Goal: Transaction & Acquisition: Download file/media

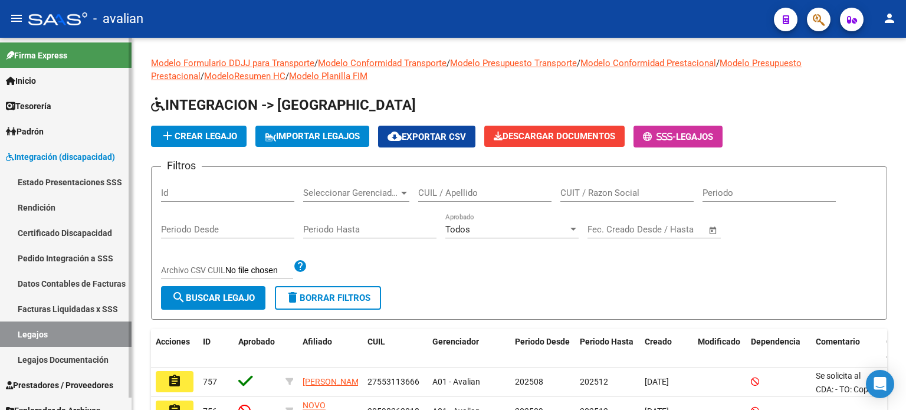
click at [53, 383] on span "Prestadores / Proveedores" at bounding box center [59, 385] width 107 height 13
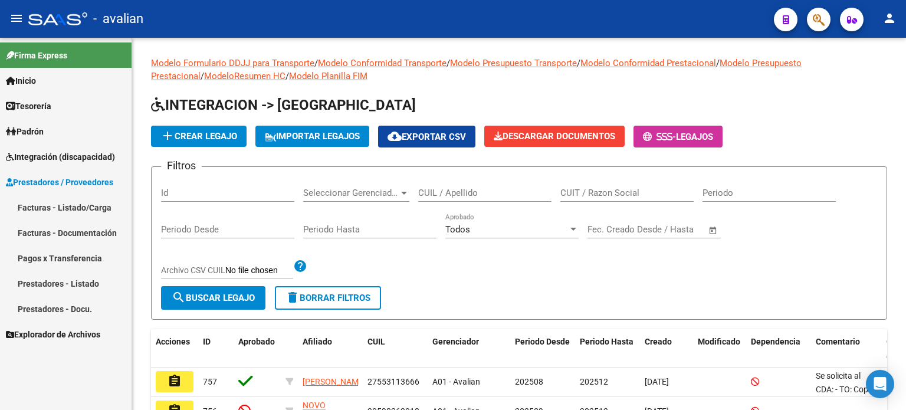
click at [55, 202] on link "Facturas - Listado/Carga" at bounding box center [66, 207] width 132 height 25
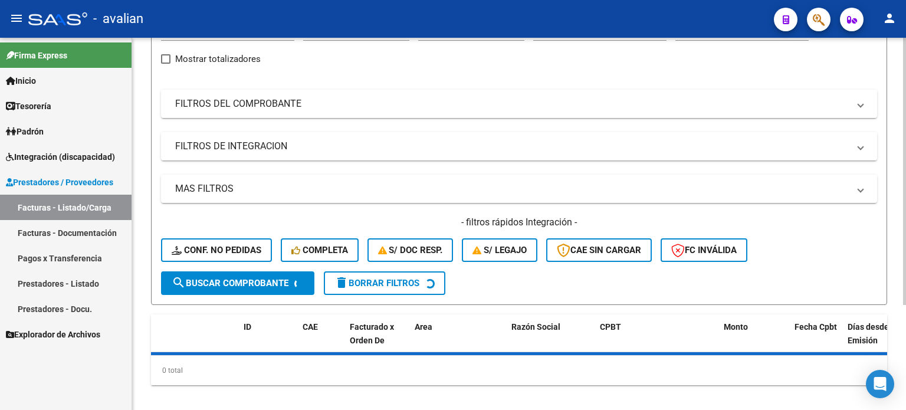
scroll to position [145, 0]
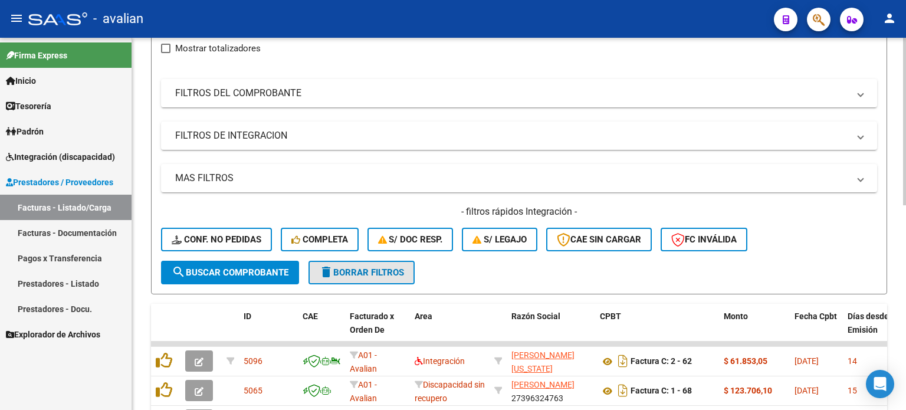
click at [362, 271] on span "delete Borrar Filtros" at bounding box center [361, 272] width 85 height 11
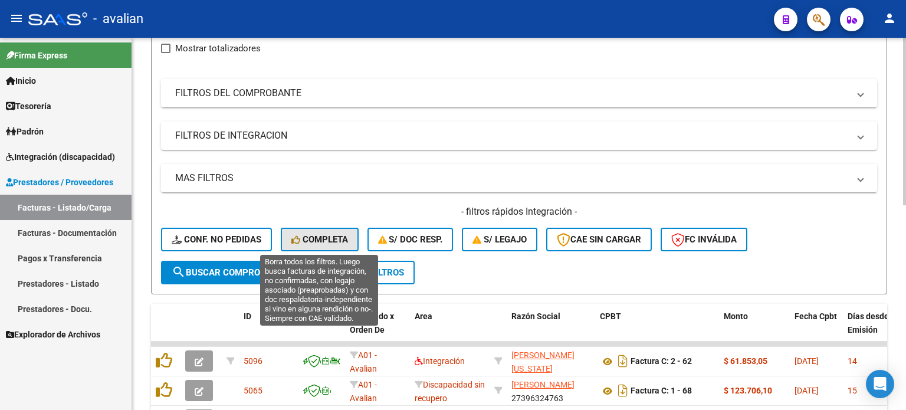
click at [313, 236] on span "Completa" at bounding box center [319, 239] width 57 height 11
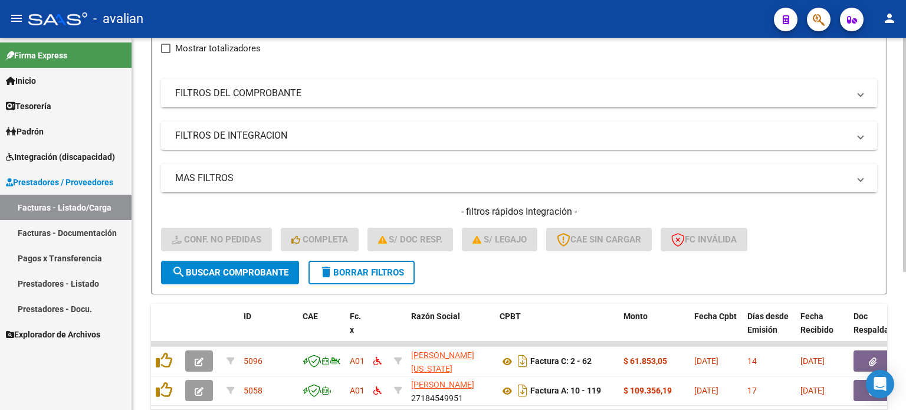
scroll to position [219, 0]
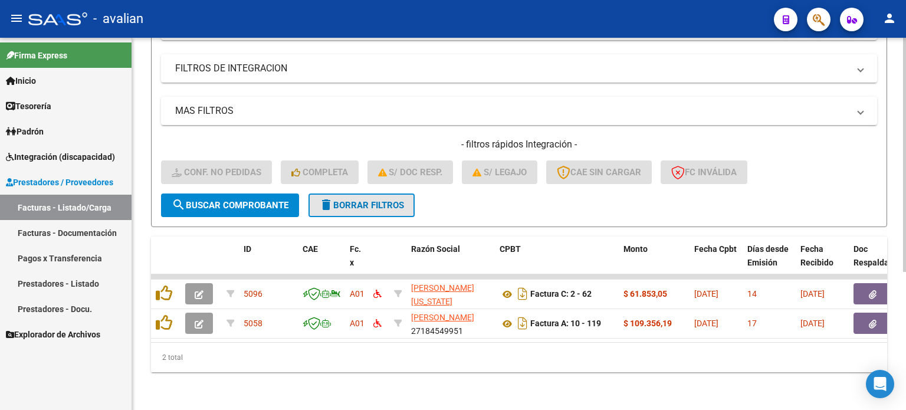
click at [344, 200] on span "delete Borrar Filtros" at bounding box center [361, 205] width 85 height 11
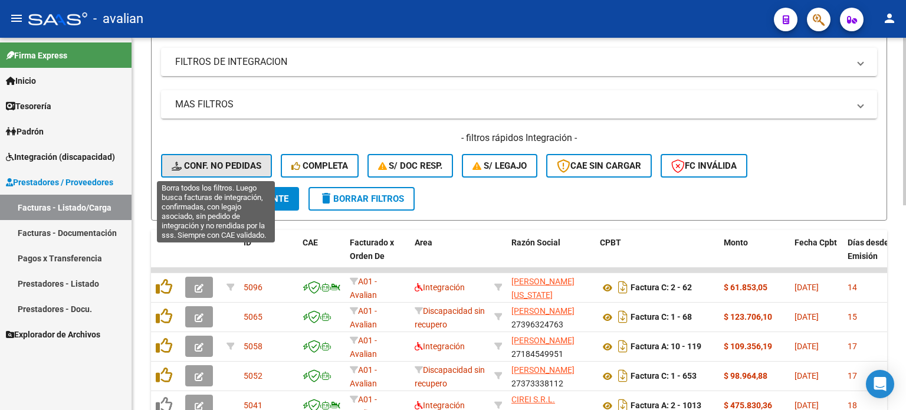
click at [248, 157] on button "Conf. no pedidas" at bounding box center [216, 166] width 111 height 24
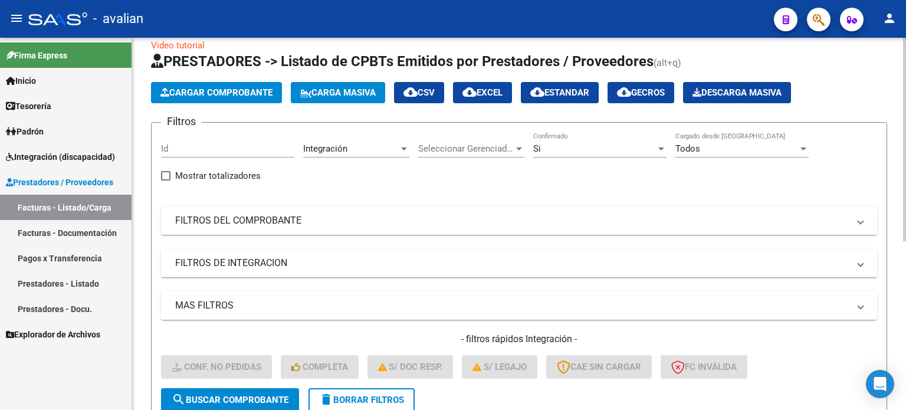
scroll to position [0, 0]
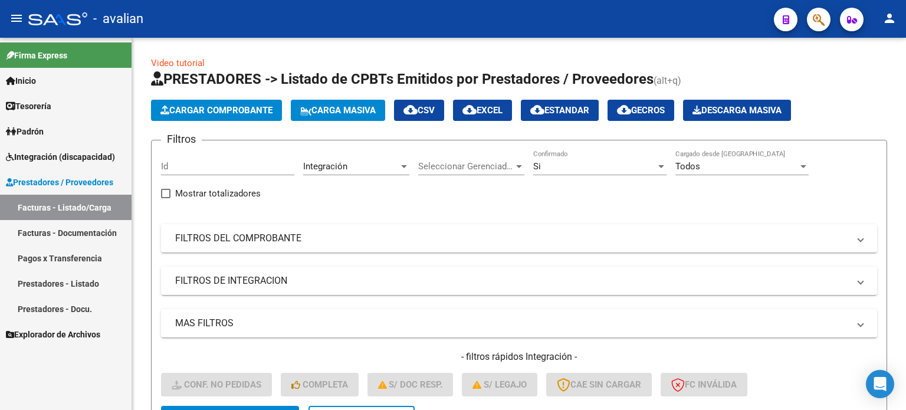
click at [54, 160] on span "Integración (discapacidad)" at bounding box center [60, 156] width 109 height 13
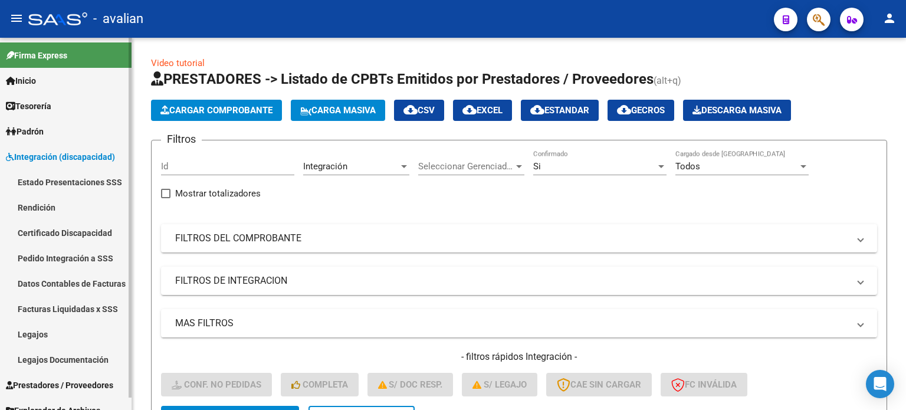
click at [78, 258] on link "Pedido Integración a SSS" at bounding box center [66, 257] width 132 height 25
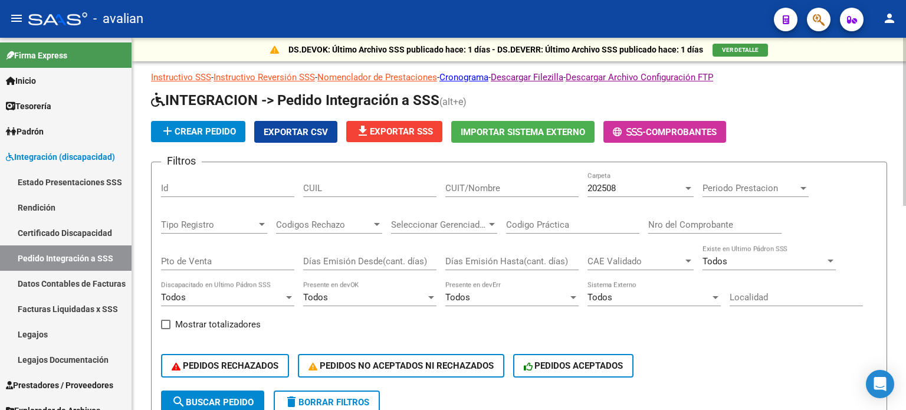
click at [379, 134] on span "file_download Exportar SSS" at bounding box center [394, 131] width 77 height 11
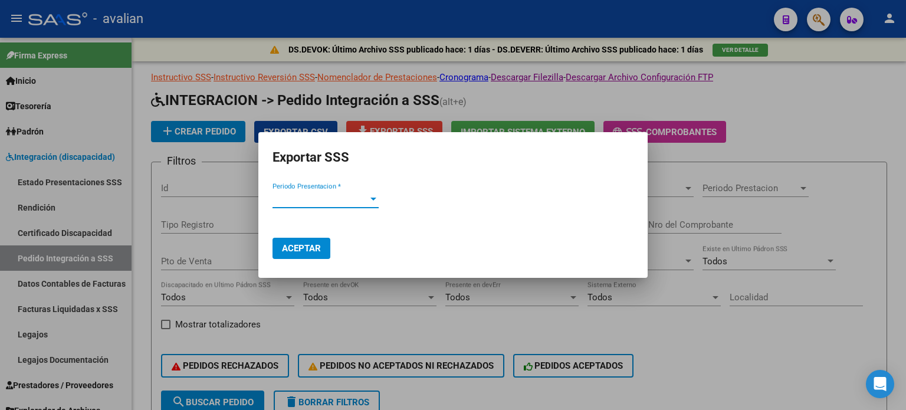
click at [317, 207] on div "Periodo Presentacion * Periodo Presentacion *" at bounding box center [325, 204] width 106 height 29
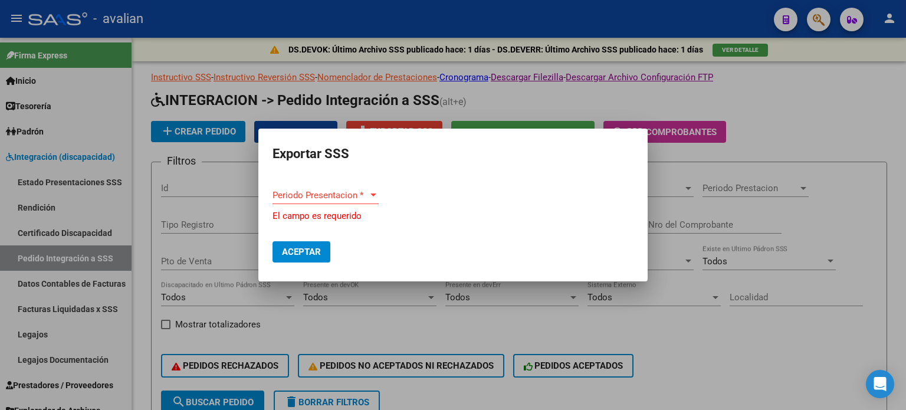
drag, startPoint x: 315, startPoint y: 204, endPoint x: 316, endPoint y: 196, distance: 8.3
click at [314, 204] on div "Periodo Presentacion * Periodo Presentacion *" at bounding box center [325, 200] width 106 height 29
click at [317, 195] on span "Periodo Presentacion *" at bounding box center [320, 195] width 96 height 11
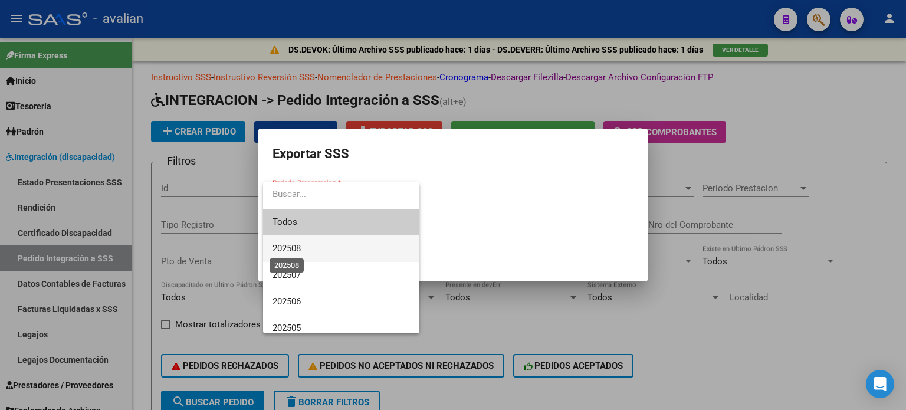
click at [300, 251] on span "202508" at bounding box center [286, 248] width 28 height 11
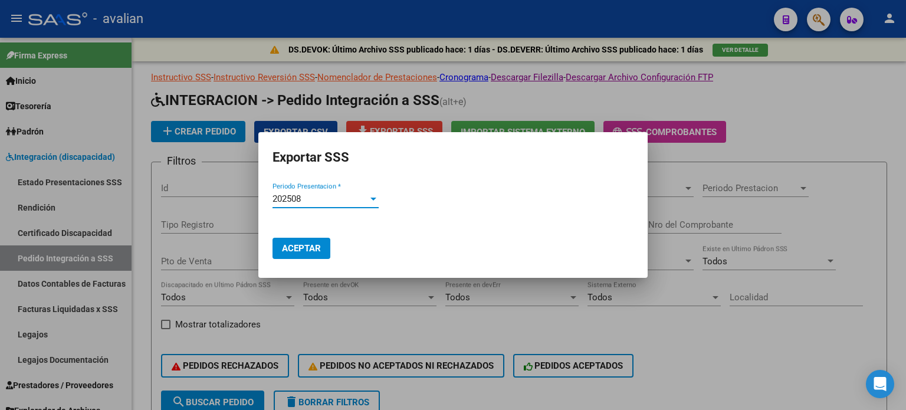
click at [300, 250] on span "Aceptar" at bounding box center [301, 248] width 39 height 11
click at [735, 297] on div at bounding box center [453, 205] width 906 height 410
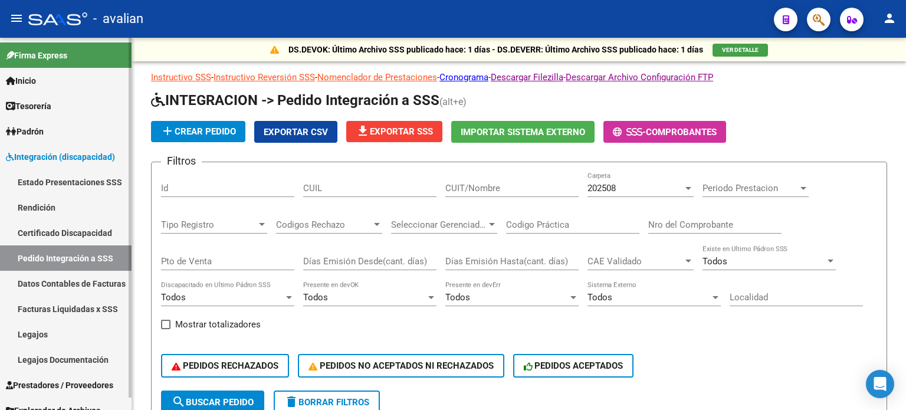
click at [29, 254] on link "Pedido Integración a SSS" at bounding box center [66, 257] width 132 height 25
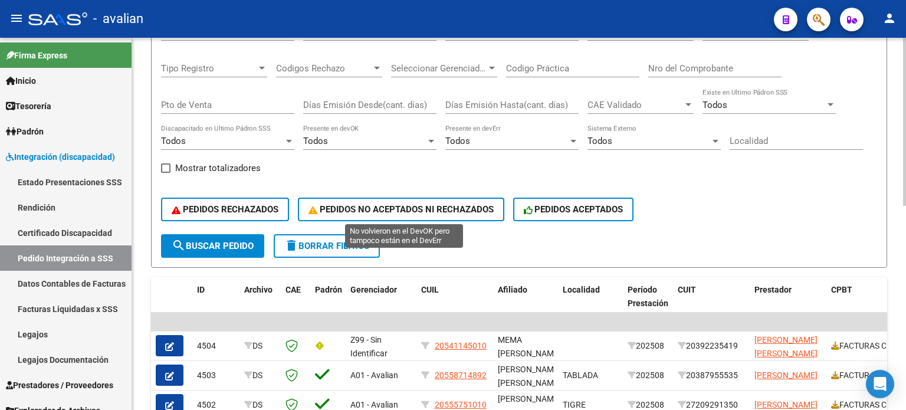
scroll to position [157, 0]
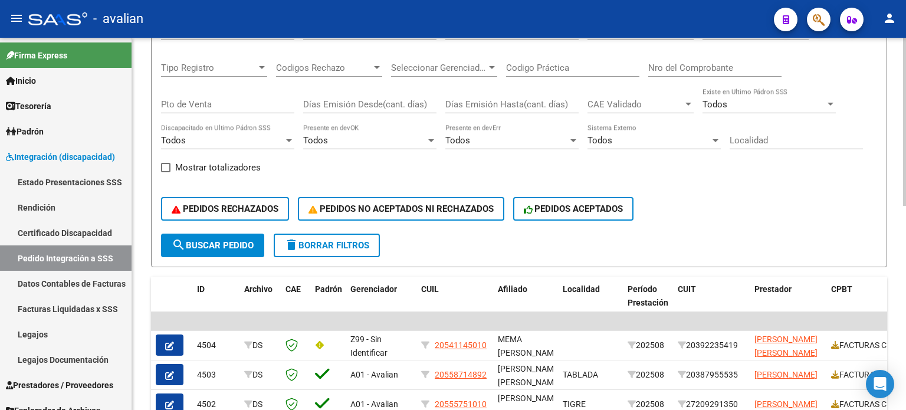
click at [353, 133] on div "Todos Presente en devOK" at bounding box center [369, 136] width 133 height 25
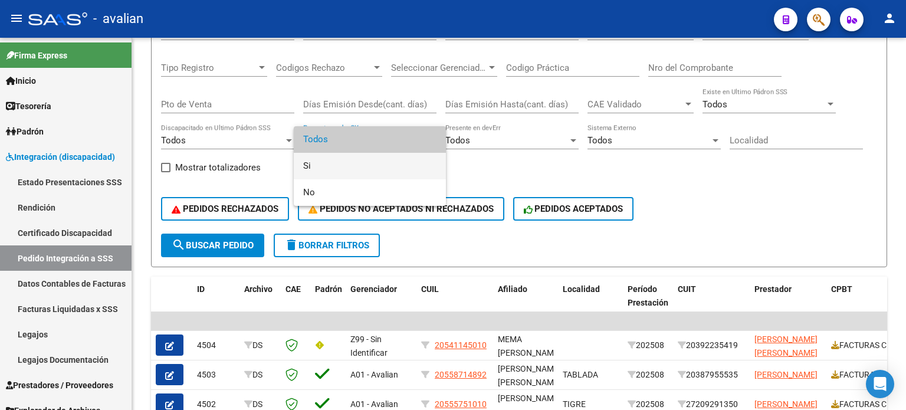
click at [313, 159] on span "Si" at bounding box center [369, 166] width 133 height 27
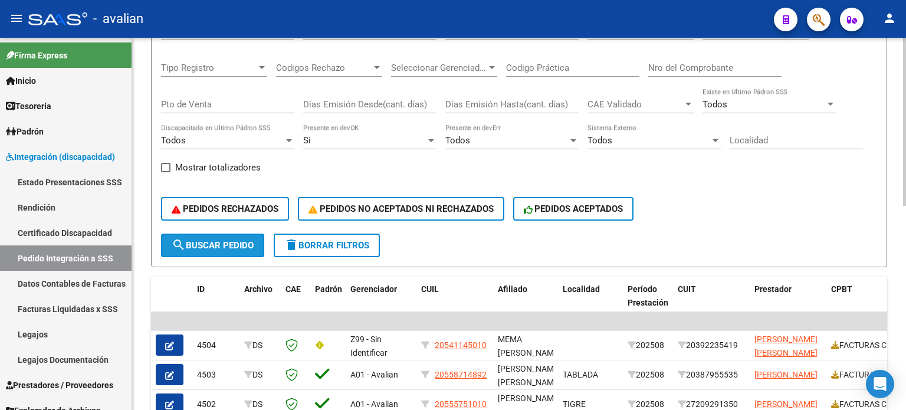
click at [246, 242] on span "search Buscar Pedido" at bounding box center [213, 245] width 82 height 11
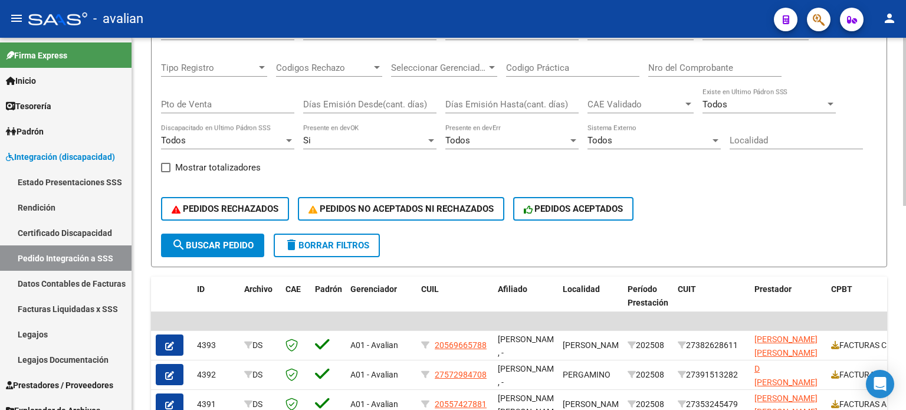
click at [392, 140] on div "Si" at bounding box center [364, 140] width 123 height 11
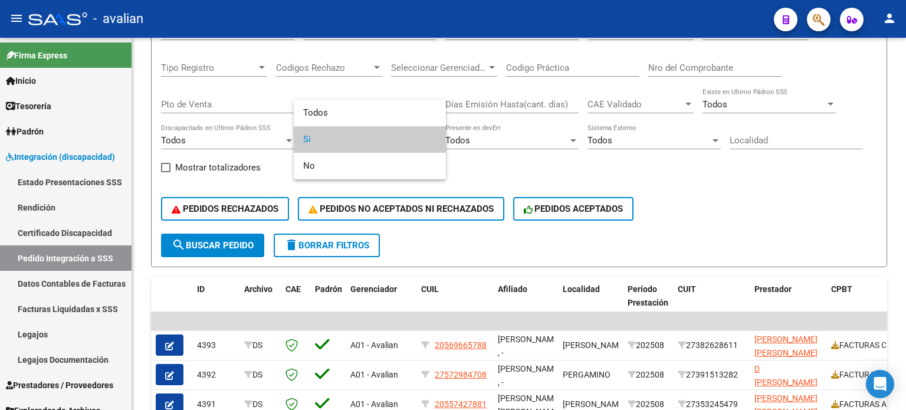
click at [511, 133] on div at bounding box center [453, 205] width 906 height 410
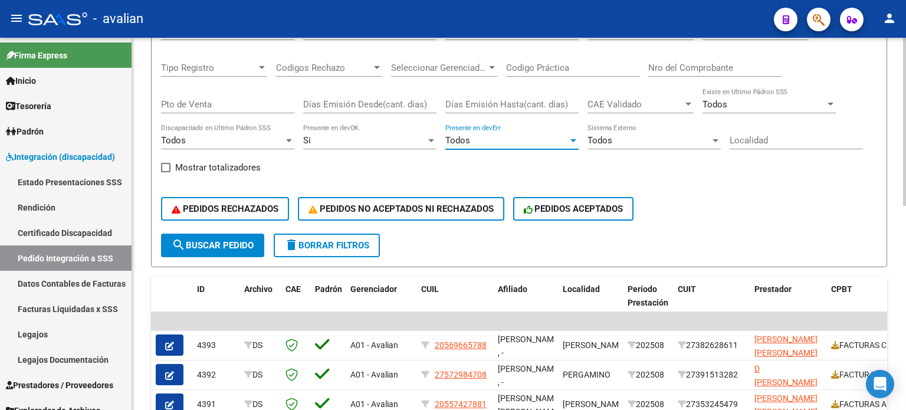
click at [500, 137] on div "Todos" at bounding box center [506, 140] width 123 height 11
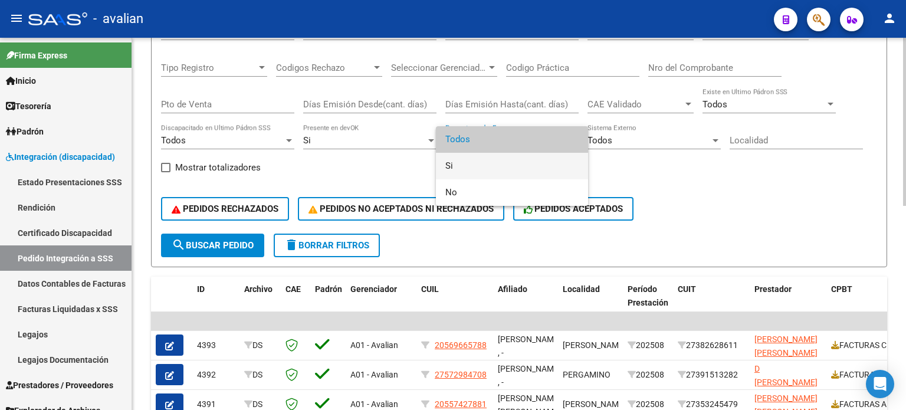
click at [484, 153] on span "Si" at bounding box center [511, 166] width 133 height 27
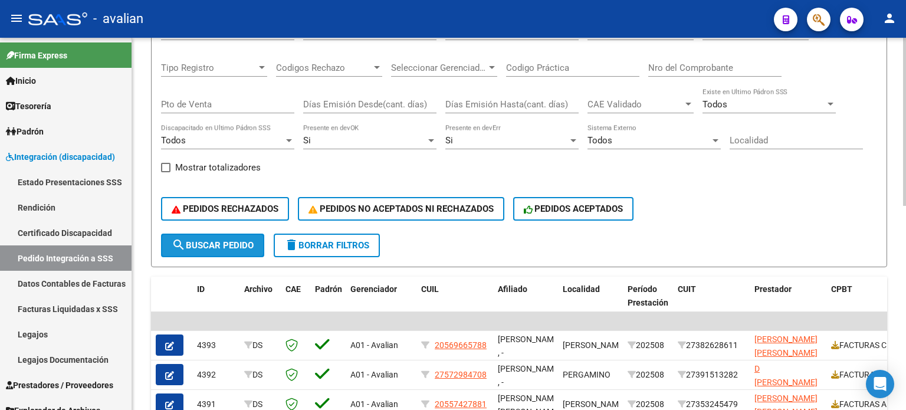
click at [198, 247] on span "search Buscar Pedido" at bounding box center [213, 245] width 82 height 11
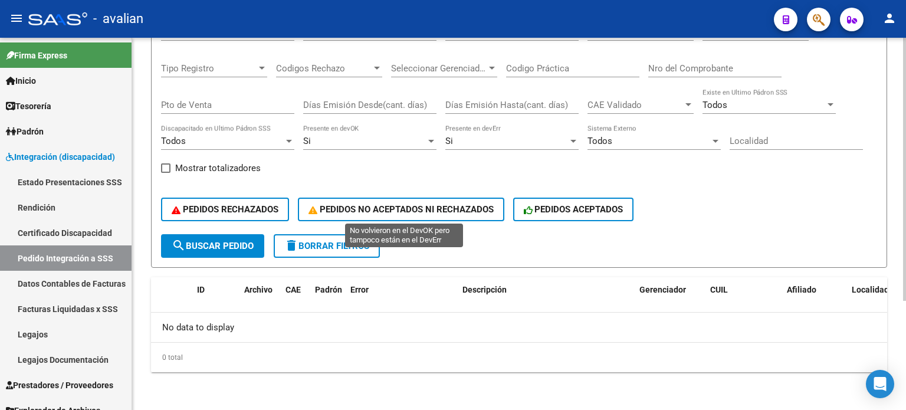
scroll to position [153, 0]
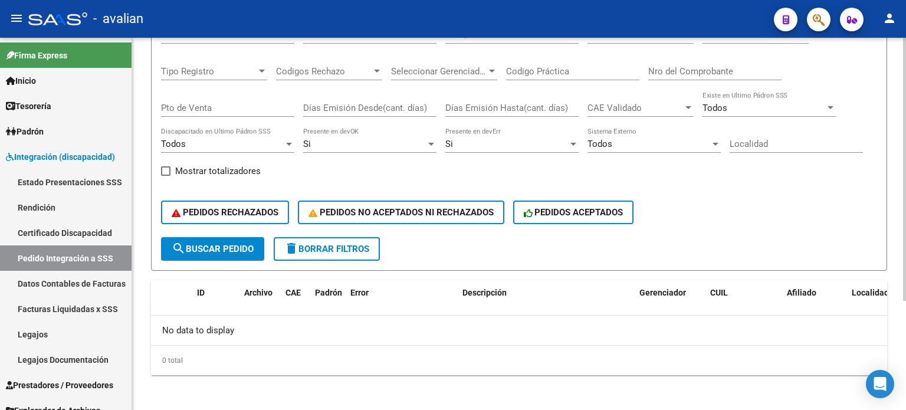
click at [341, 136] on div "Si Presente en devOK" at bounding box center [369, 139] width 133 height 25
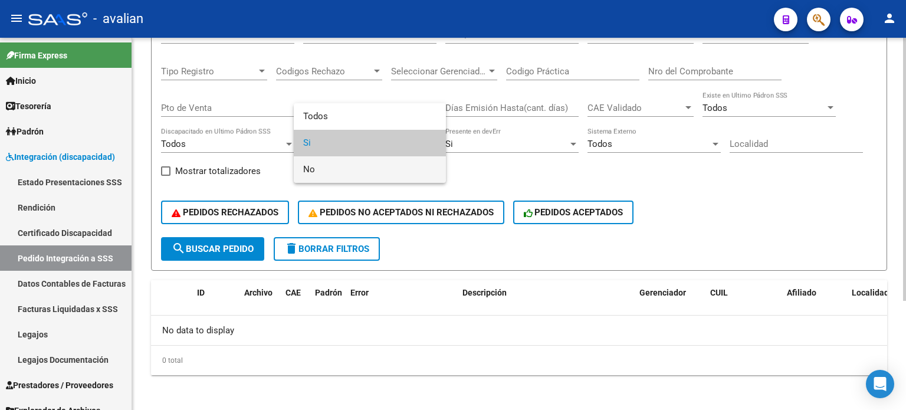
click at [327, 163] on span "No" at bounding box center [369, 169] width 133 height 27
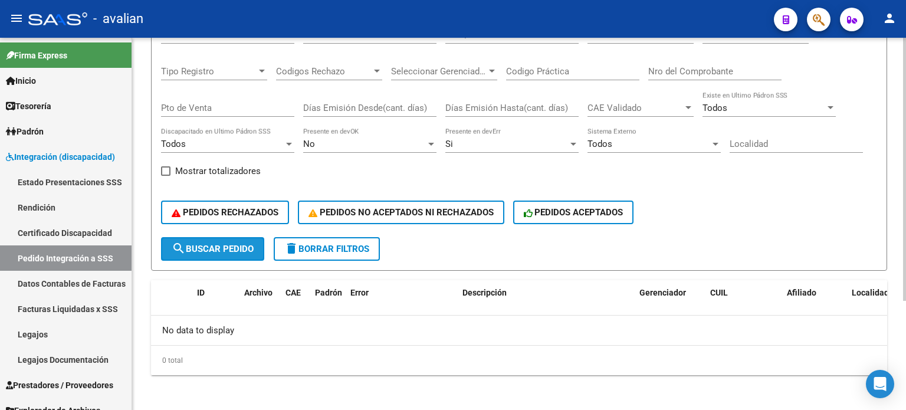
click at [226, 244] on span "search Buscar Pedido" at bounding box center [213, 249] width 82 height 11
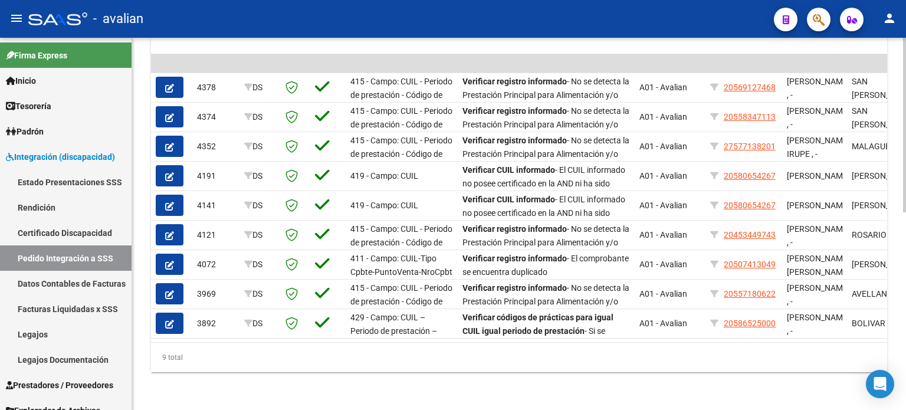
scroll to position [420, 0]
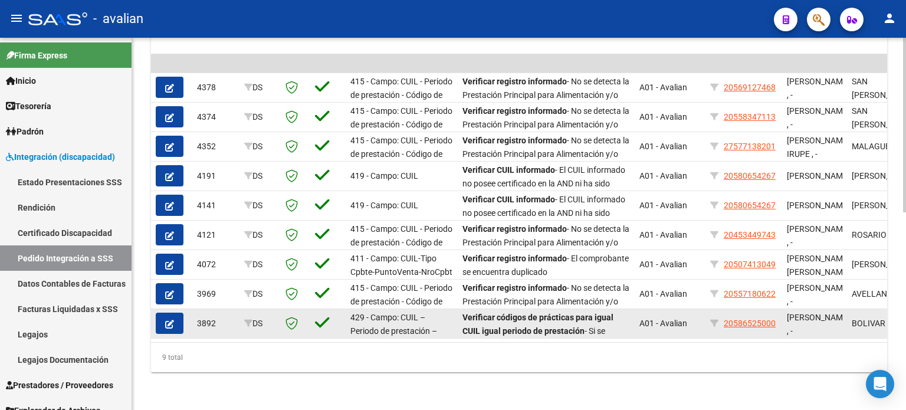
click at [174, 318] on button "button" at bounding box center [170, 323] width 28 height 21
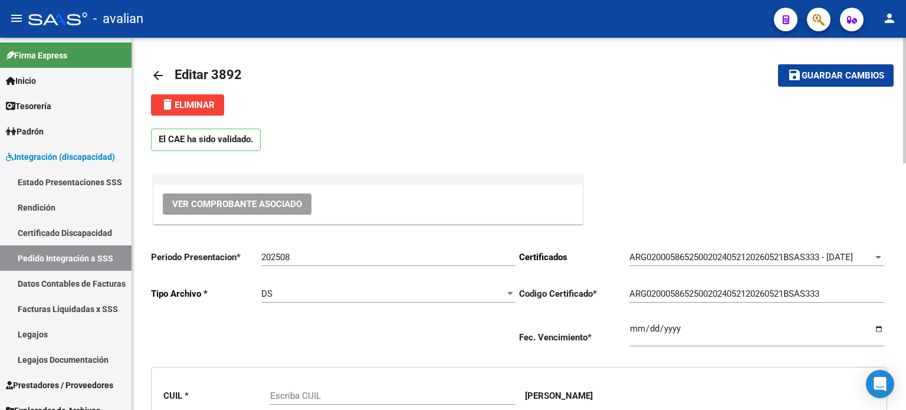
type input "20586525000"
click at [158, 68] on mat-icon "arrow_back" at bounding box center [158, 75] width 14 height 14
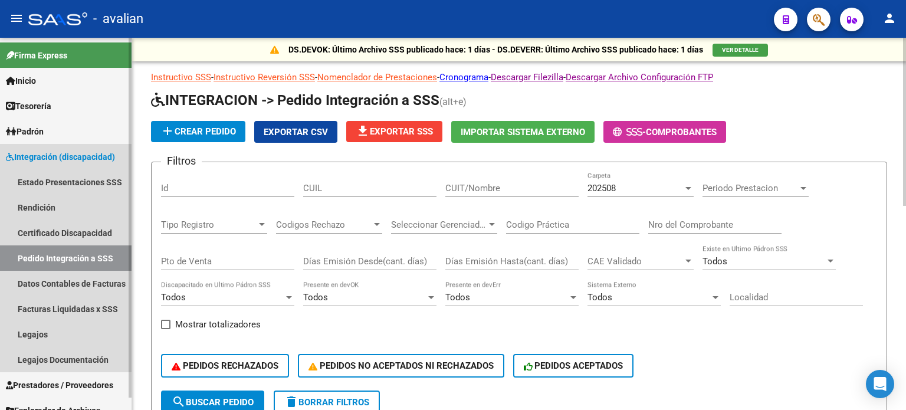
click at [37, 153] on span "Integración (discapacidad)" at bounding box center [60, 156] width 109 height 13
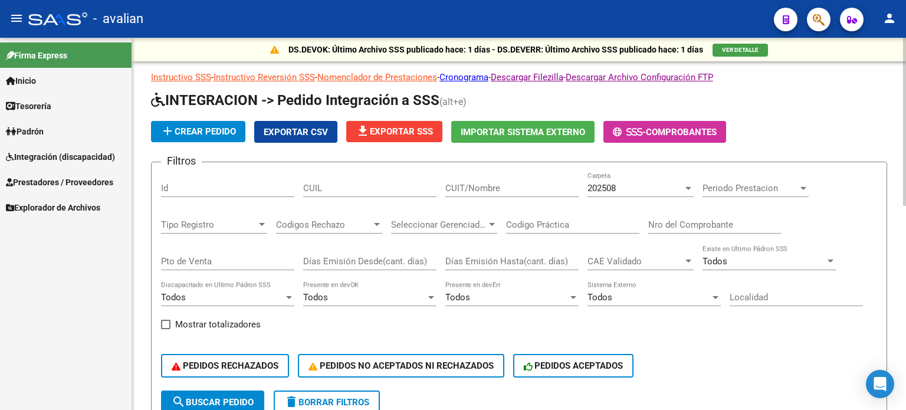
click at [57, 172] on link "Prestadores / Proveedores" at bounding box center [66, 181] width 132 height 25
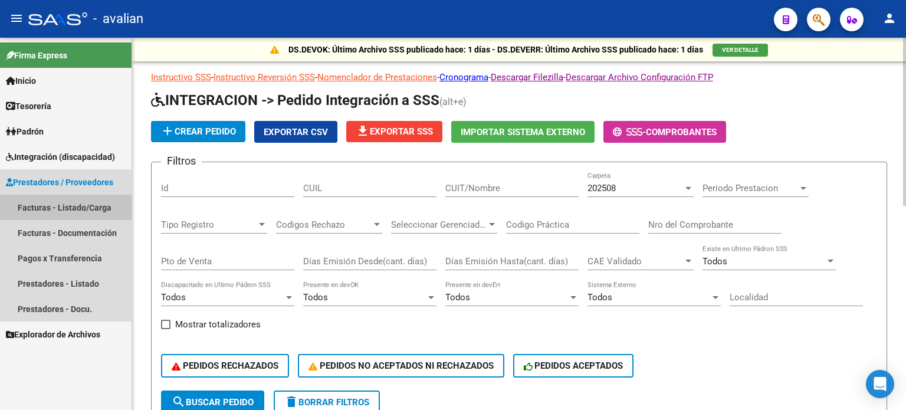
click at [54, 204] on link "Facturas - Listado/Carga" at bounding box center [66, 207] width 132 height 25
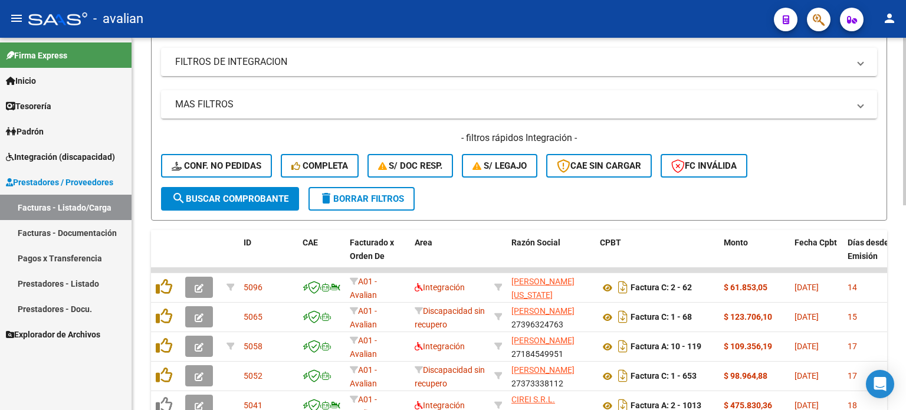
click at [368, 203] on button "delete Borrar Filtros" at bounding box center [361, 199] width 106 height 24
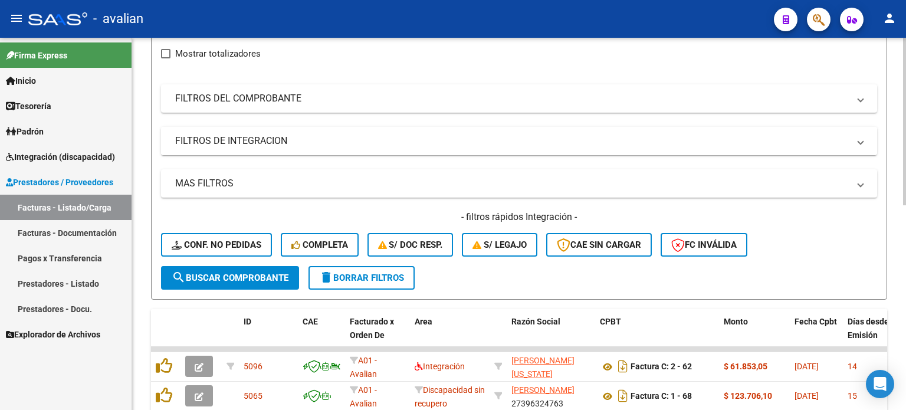
scroll to position [61, 0]
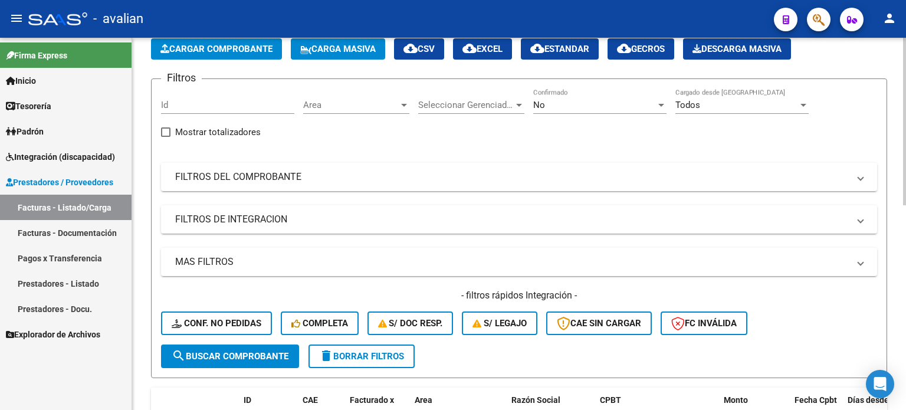
click at [363, 106] on span "Area" at bounding box center [351, 105] width 96 height 11
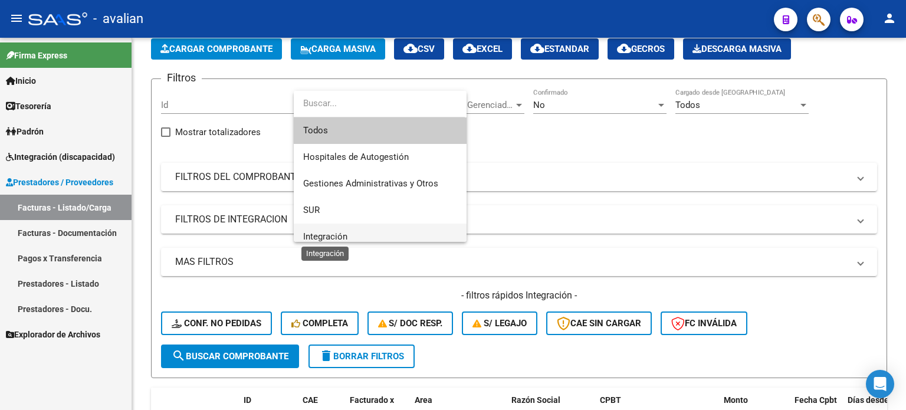
click at [330, 232] on span "Integración" at bounding box center [325, 236] width 44 height 11
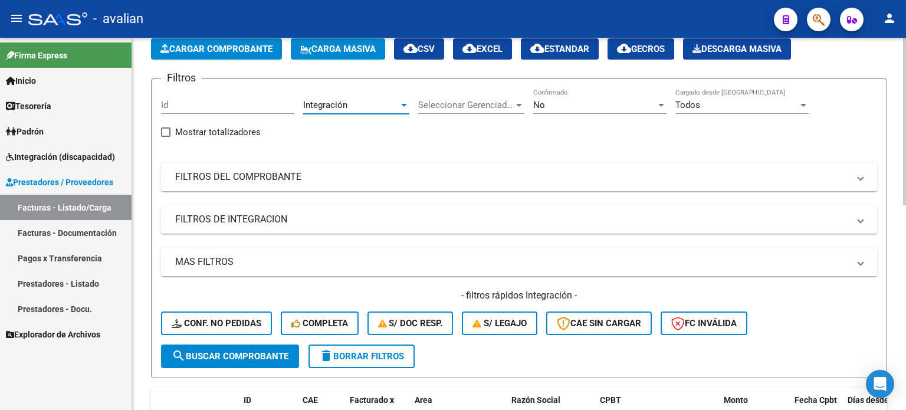
click at [245, 355] on span "search Buscar Comprobante" at bounding box center [230, 356] width 117 height 11
click at [343, 110] on div "Integración Area" at bounding box center [356, 100] width 106 height 25
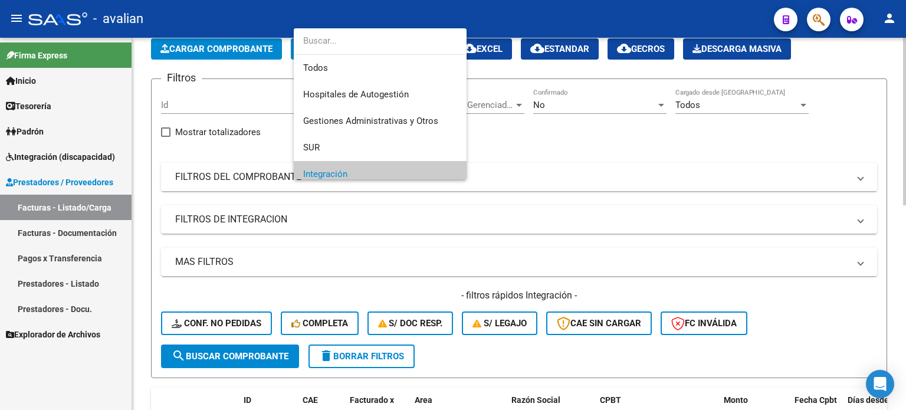
scroll to position [70, 0]
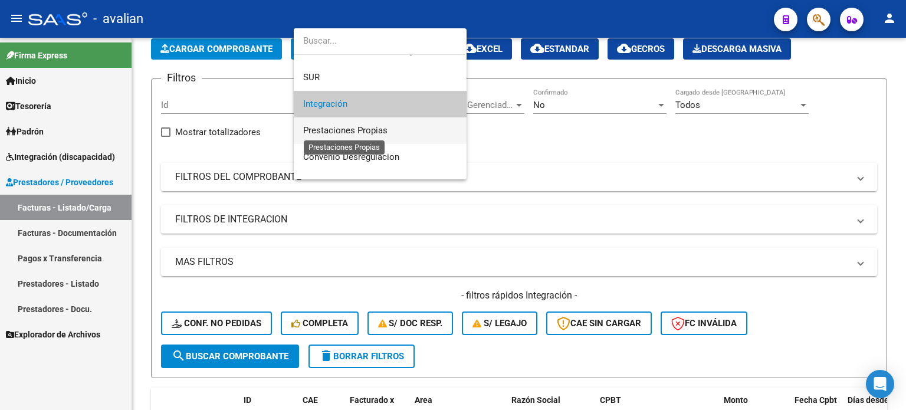
click at [337, 134] on span "Prestaciones Propias" at bounding box center [345, 130] width 84 height 11
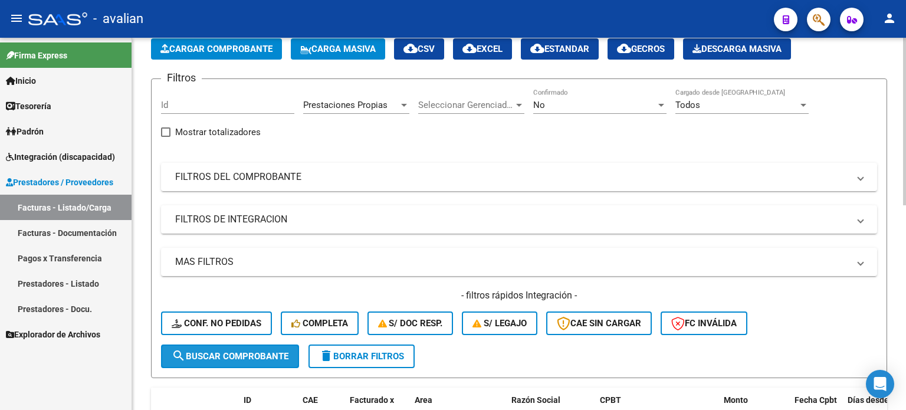
click at [267, 359] on span "search Buscar Comprobante" at bounding box center [230, 356] width 117 height 11
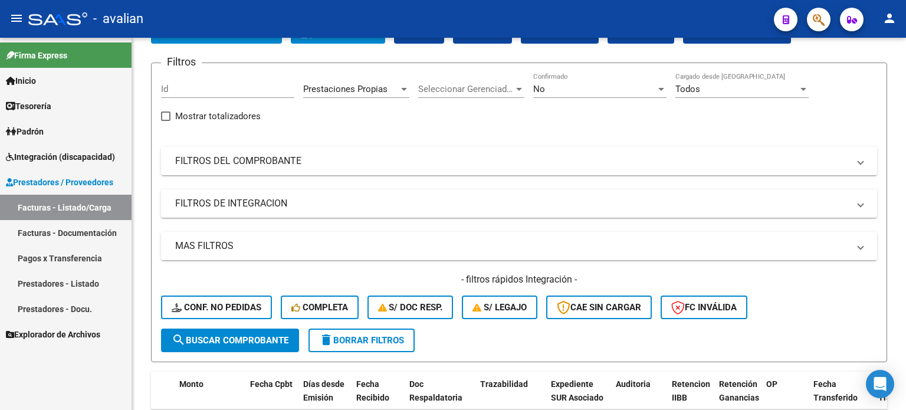
scroll to position [0, 0]
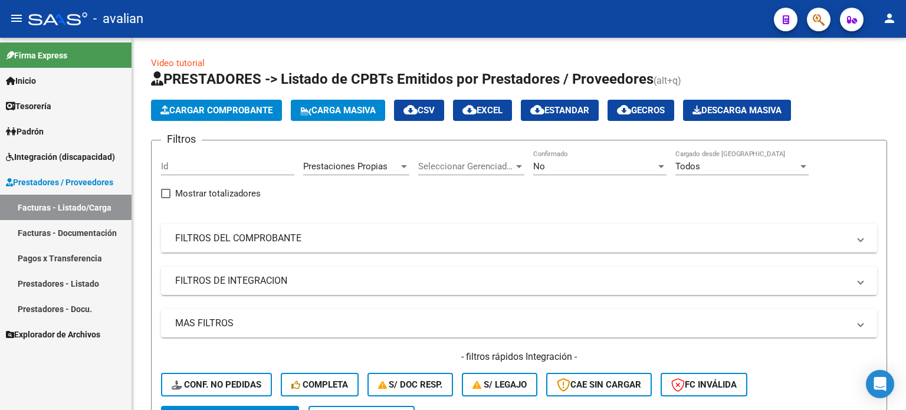
click at [43, 80] on link "Inicio" at bounding box center [66, 80] width 132 height 25
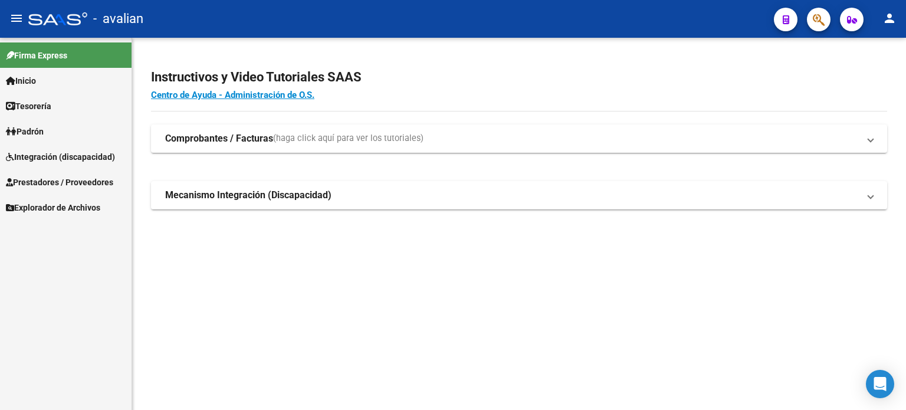
click at [45, 152] on span "Integración (discapacidad)" at bounding box center [60, 156] width 109 height 13
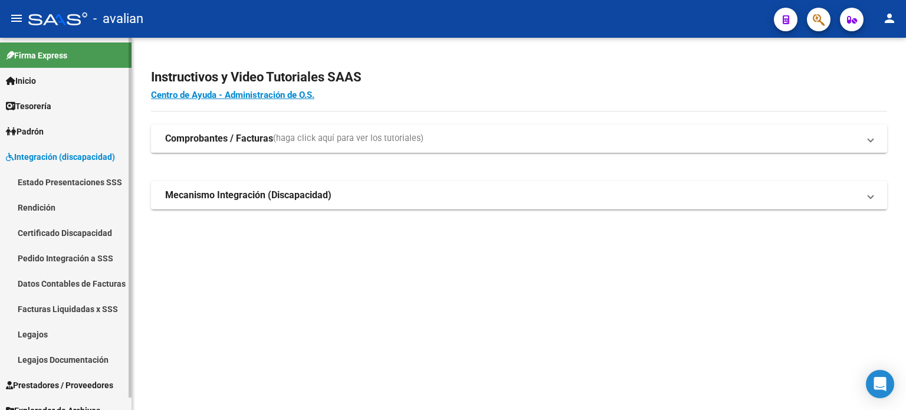
click at [50, 144] on link "Integración (discapacidad)" at bounding box center [66, 156] width 132 height 25
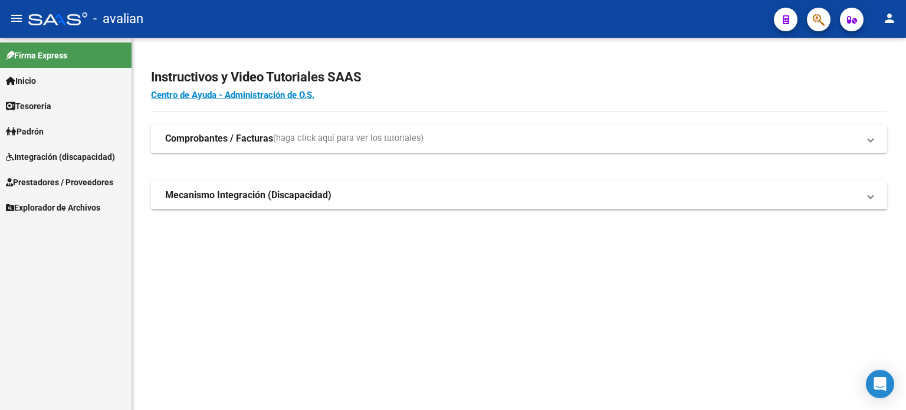
click at [37, 178] on span "Prestadores / Proveedores" at bounding box center [59, 182] width 107 height 13
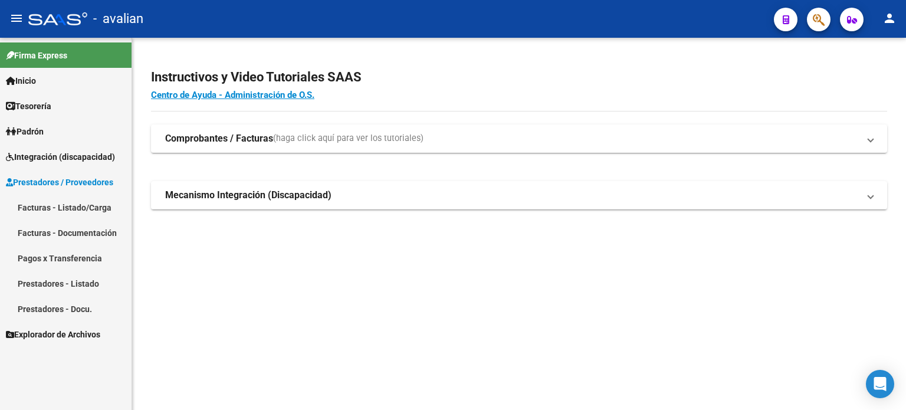
click at [76, 202] on link "Facturas - Listado/Carga" at bounding box center [66, 207] width 132 height 25
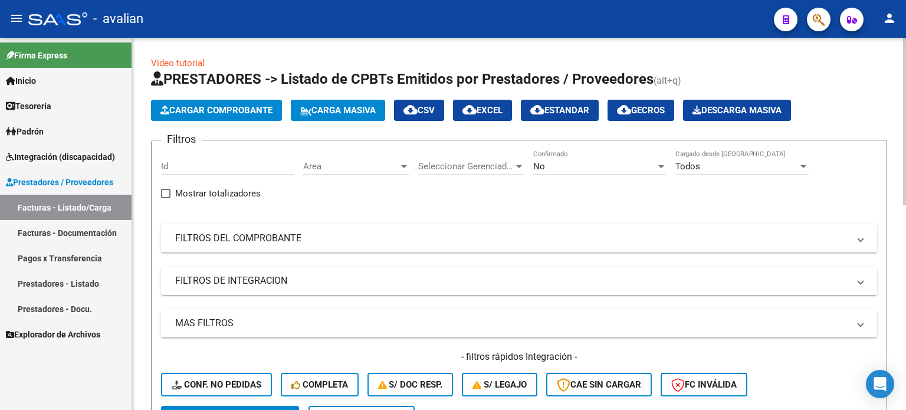
click at [315, 110] on span "Carga Masiva" at bounding box center [337, 110] width 75 height 11
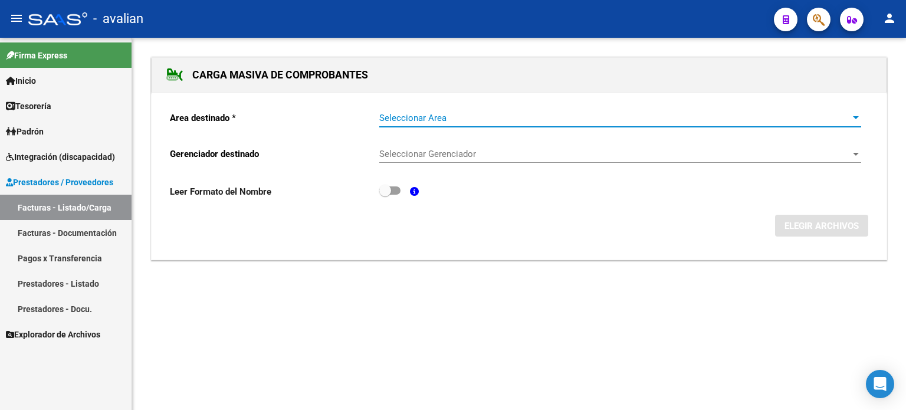
click at [412, 116] on span "Seleccionar Area" at bounding box center [614, 118] width 471 height 11
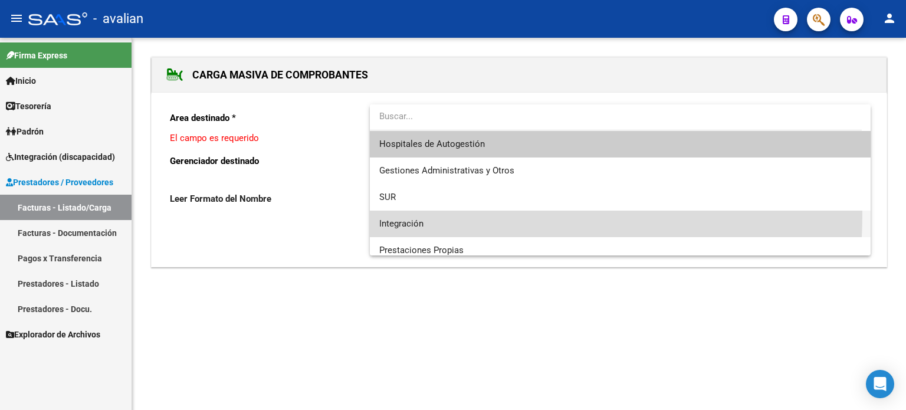
click at [400, 214] on span "Integración" at bounding box center [620, 224] width 482 height 27
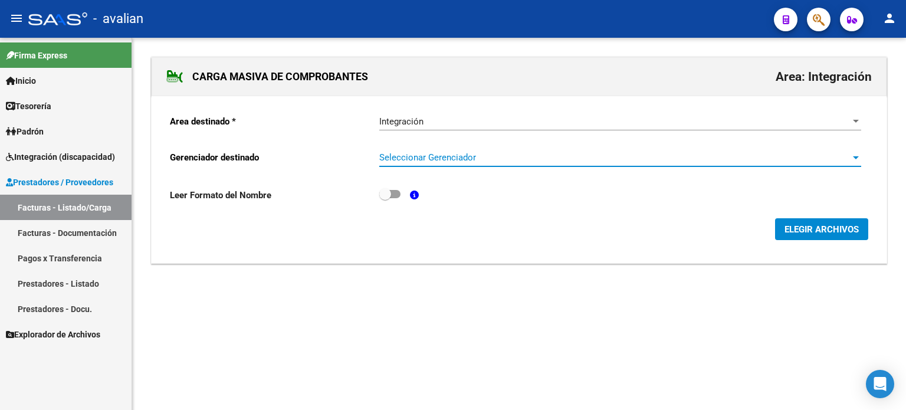
click at [408, 160] on span "Seleccionar Gerenciador" at bounding box center [614, 157] width 471 height 11
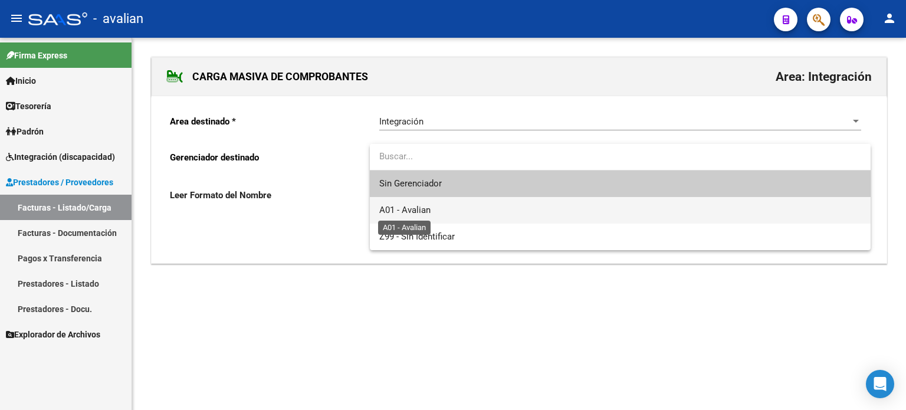
click at [413, 213] on span "A01 - Avalian" at bounding box center [404, 210] width 51 height 11
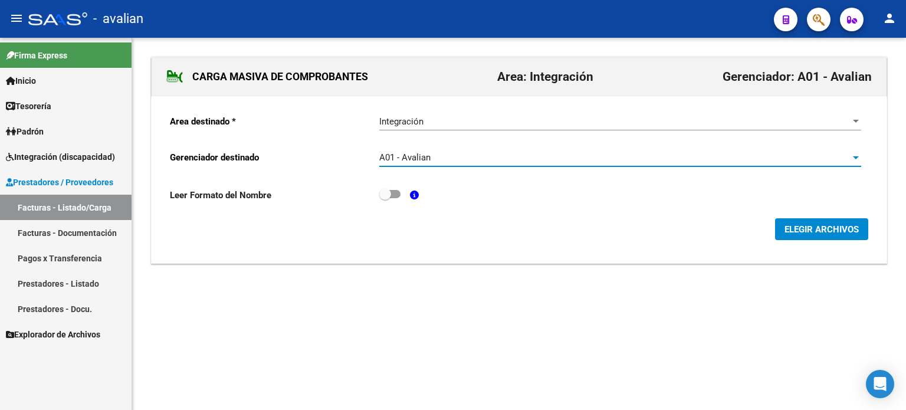
click at [395, 195] on span at bounding box center [389, 194] width 21 height 8
click at [385, 198] on input "checkbox" at bounding box center [385, 198] width 1 height 1
checkbox input "true"
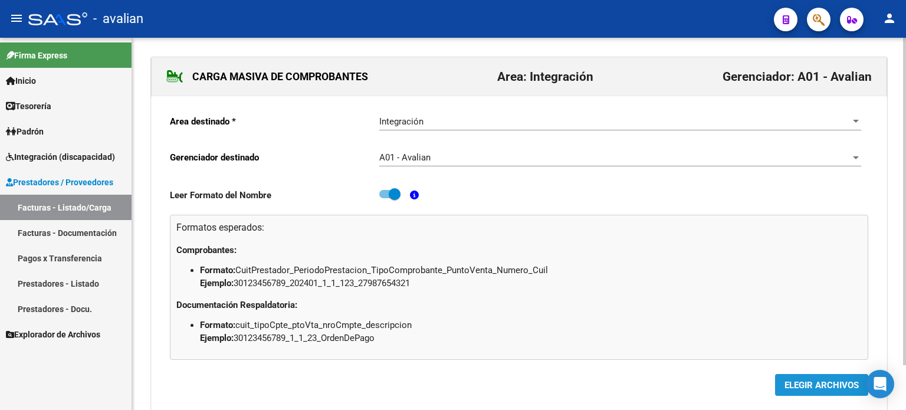
click at [788, 385] on span "ELEGIR ARCHIVOS" at bounding box center [821, 385] width 74 height 11
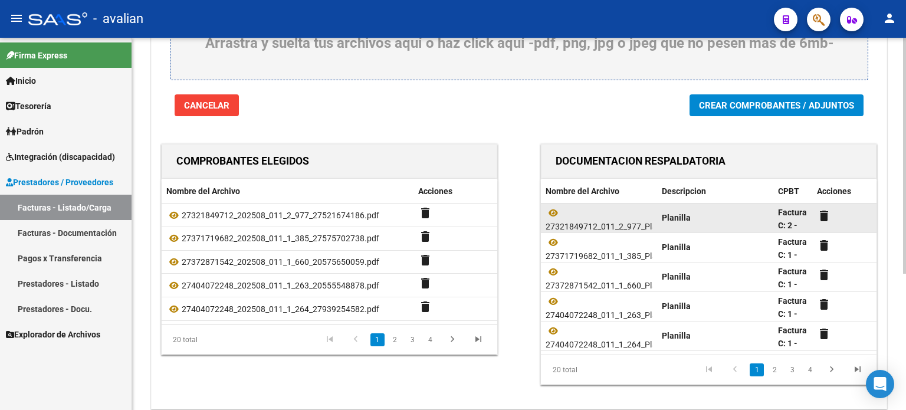
scroll to position [196, 0]
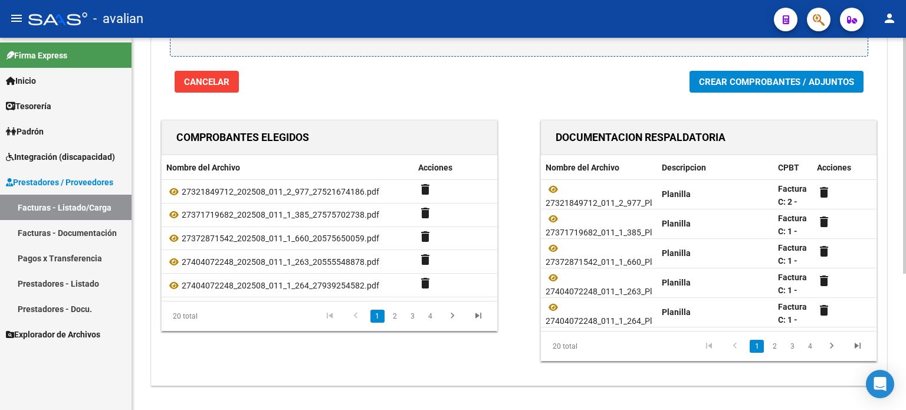
click at [774, 90] on button "Crear Comprobantes / Adjuntos" at bounding box center [776, 82] width 174 height 22
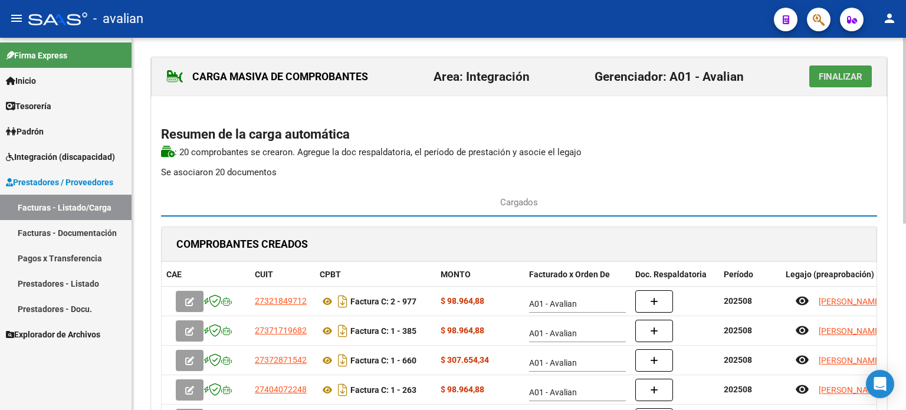
click at [826, 82] on button "Finalizar" at bounding box center [840, 76] width 63 height 22
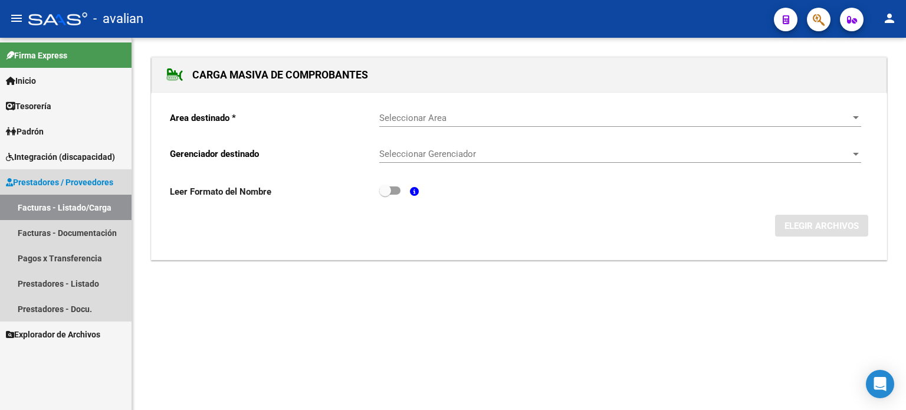
click at [58, 202] on link "Facturas - Listado/Carga" at bounding box center [66, 207] width 132 height 25
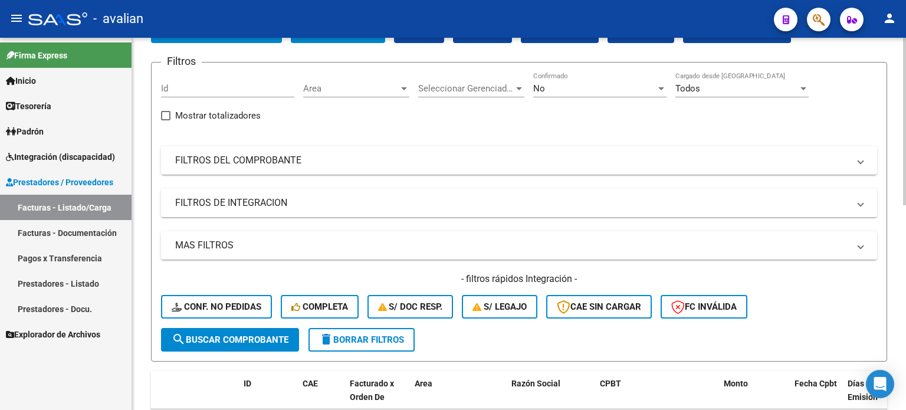
scroll to position [78, 0]
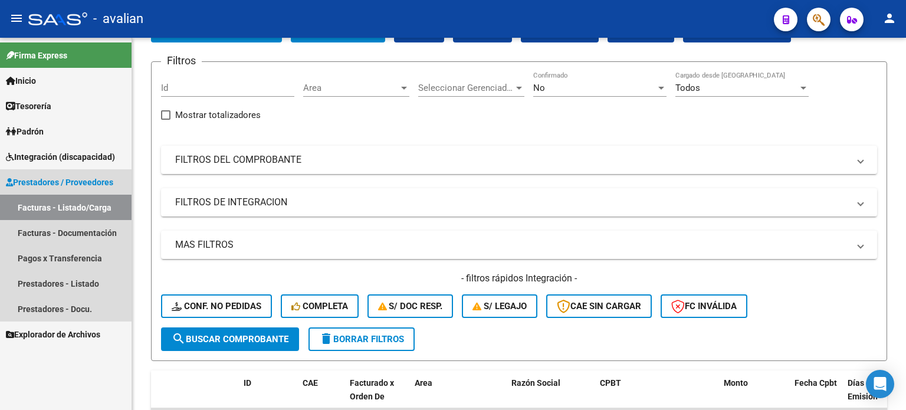
click at [54, 181] on span "Prestadores / Proveedores" at bounding box center [59, 182] width 107 height 13
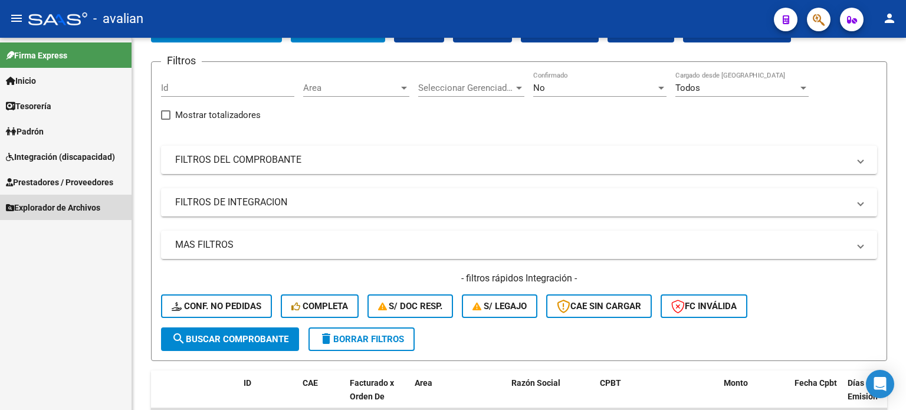
click at [38, 207] on span "Explorador de Archivos" at bounding box center [53, 207] width 94 height 13
click at [34, 204] on span "Explorador de Archivos" at bounding box center [53, 207] width 94 height 13
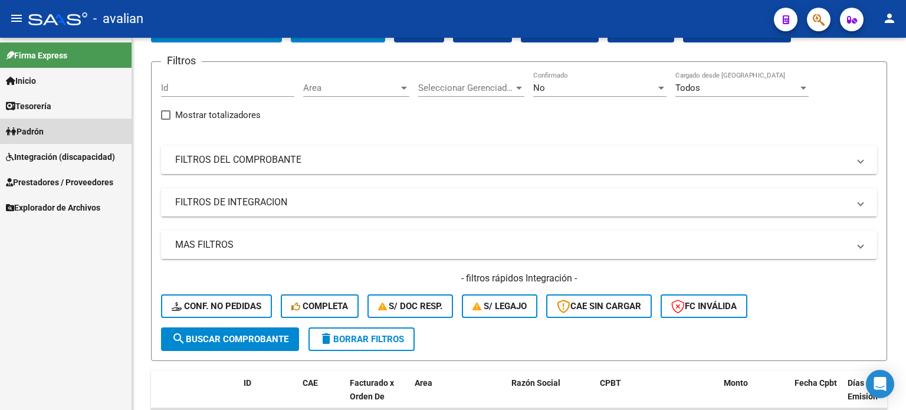
click at [31, 131] on span "Padrón" at bounding box center [25, 131] width 38 height 13
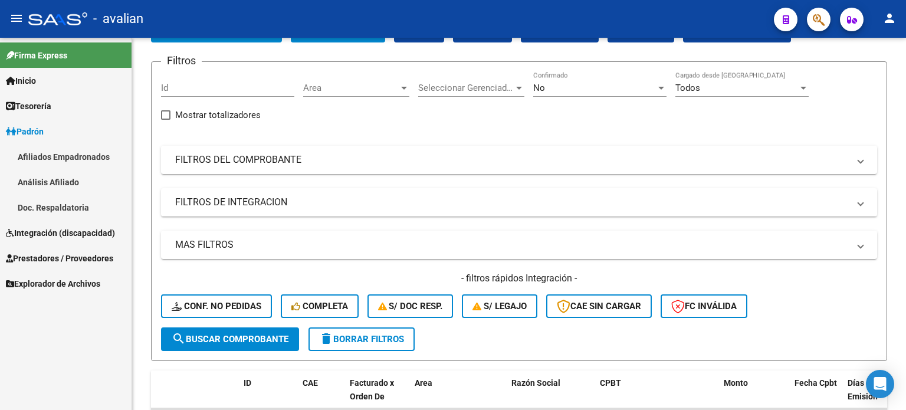
click at [43, 106] on span "Tesorería" at bounding box center [28, 106] width 45 height 13
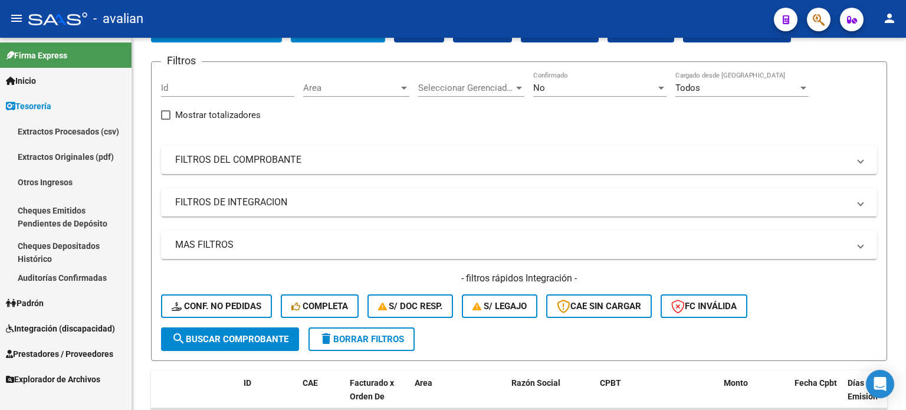
click at [45, 103] on span "Tesorería" at bounding box center [28, 106] width 45 height 13
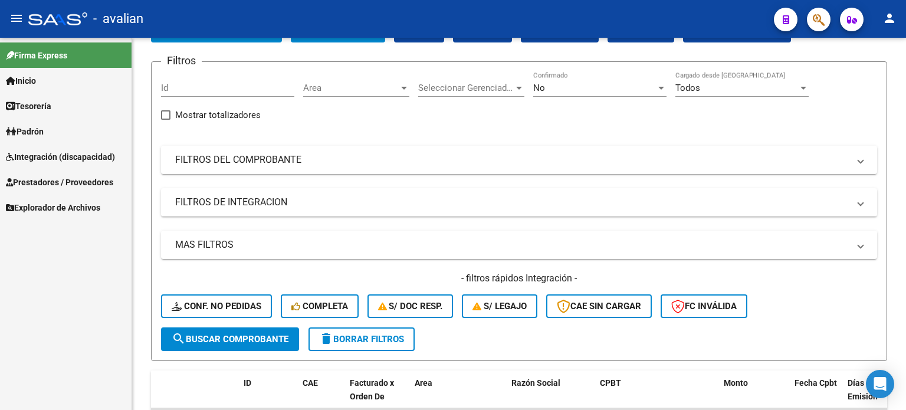
click at [47, 153] on span "Integración (discapacidad)" at bounding box center [60, 156] width 109 height 13
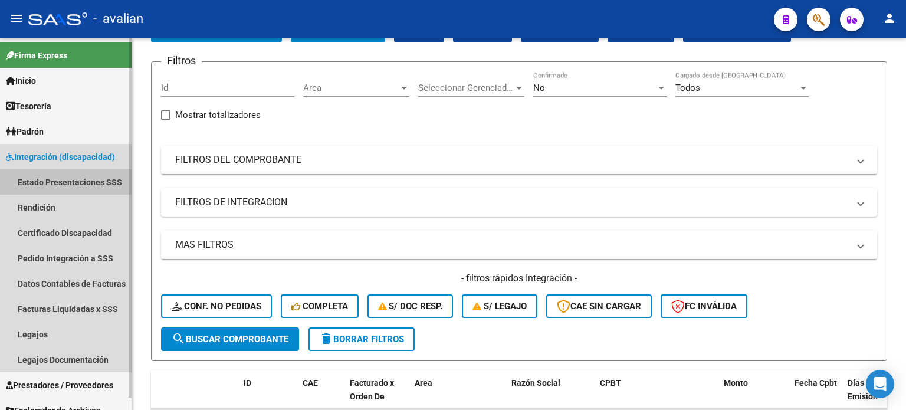
click at [50, 186] on link "Estado Presentaciones SSS" at bounding box center [66, 181] width 132 height 25
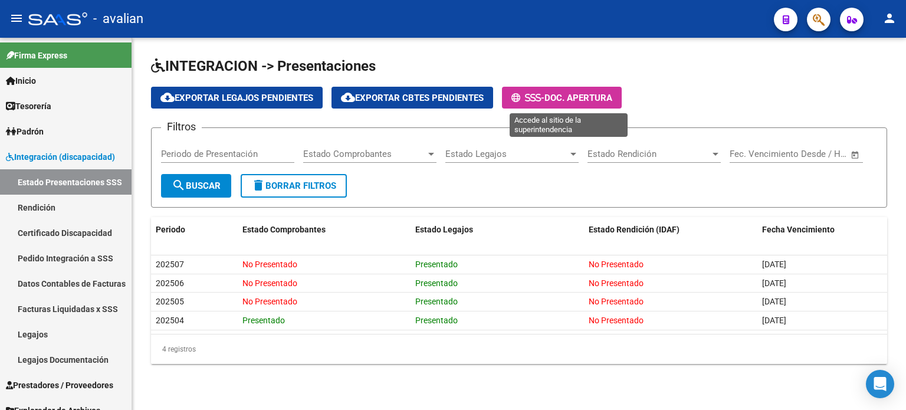
click at [560, 100] on span "Doc. Apertura" at bounding box center [578, 98] width 68 height 11
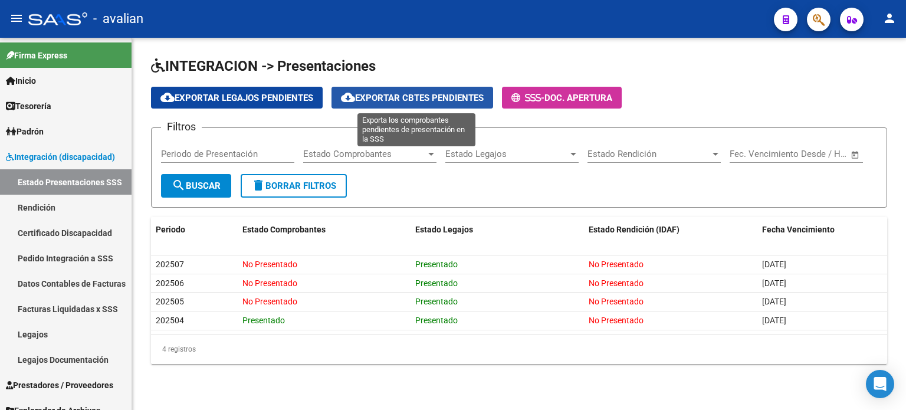
click at [450, 91] on button "cloud_download Exportar Cbtes Pendientes" at bounding box center [412, 98] width 162 height 22
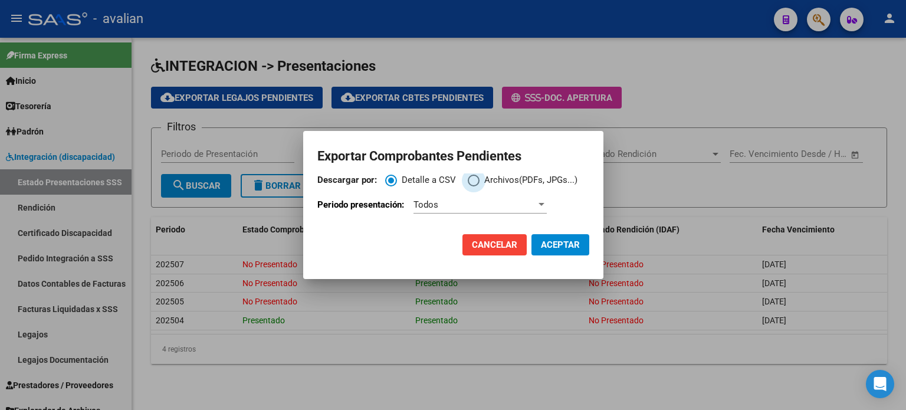
click at [475, 179] on span "Descargar por:" at bounding box center [474, 181] width 12 height 12
click at [475, 179] on input "Archivos(PDFs, JPGs...)" at bounding box center [474, 181] width 12 height 12
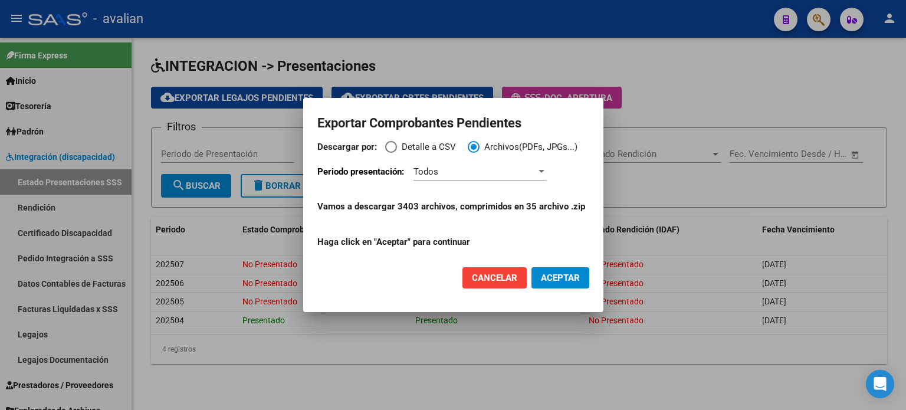
click at [431, 176] on div "Todos" at bounding box center [479, 172] width 133 height 18
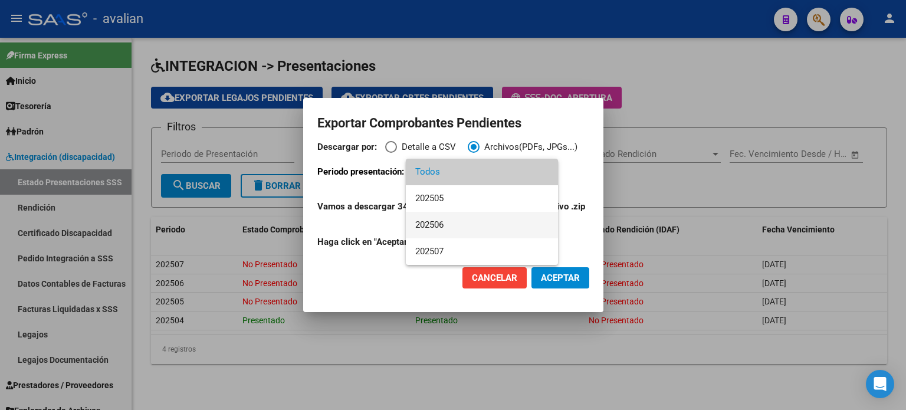
click at [436, 221] on span "202506" at bounding box center [481, 225] width 133 height 27
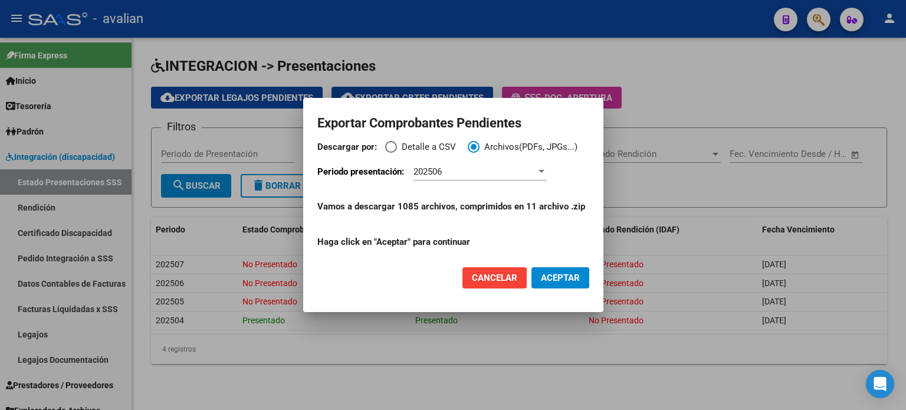
click at [501, 281] on span "Cancelar" at bounding box center [494, 277] width 45 height 11
